Goal: Unclear: Unclear

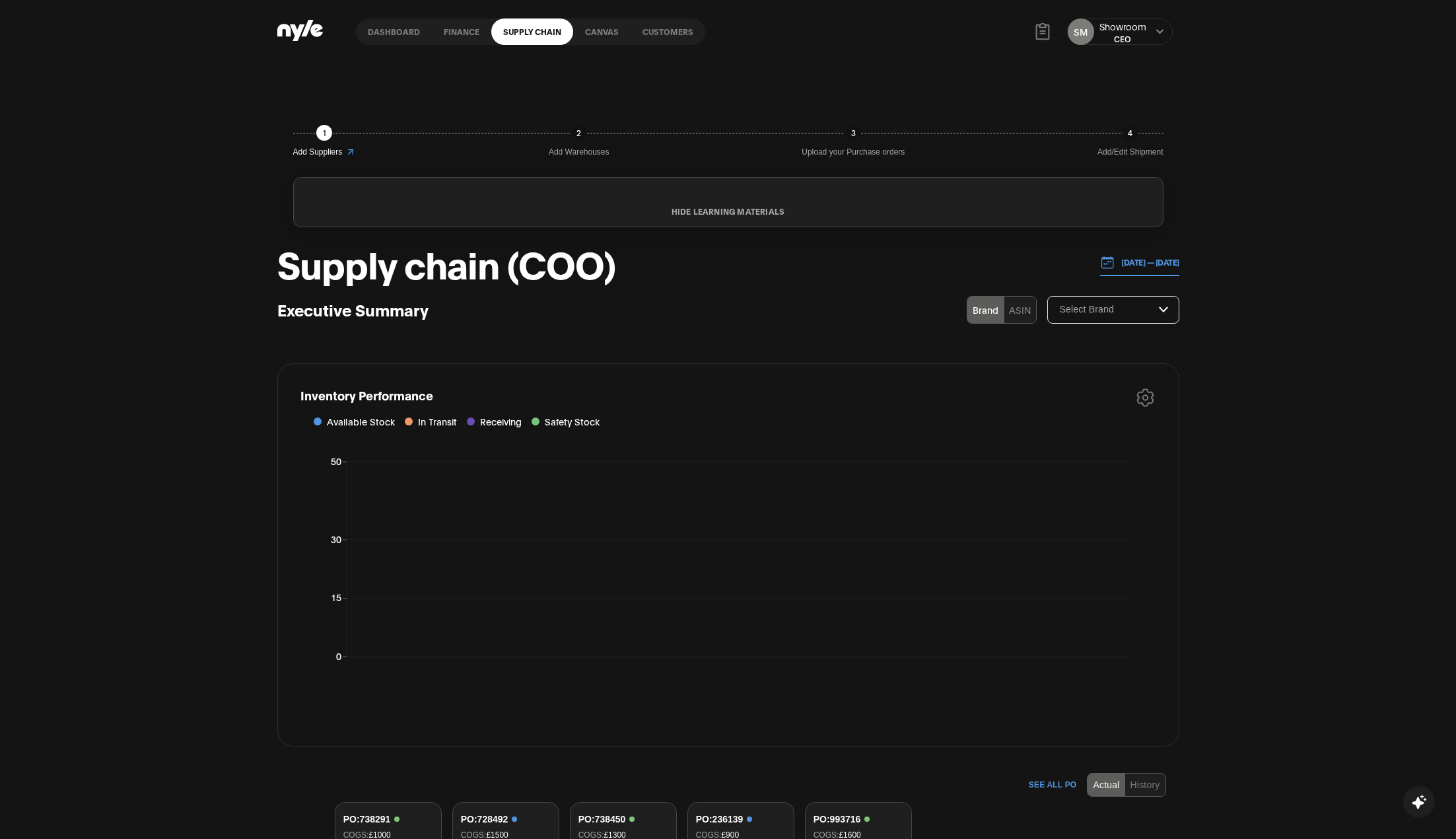
scroll to position [521, 0]
